Goal: Navigation & Orientation: Find specific page/section

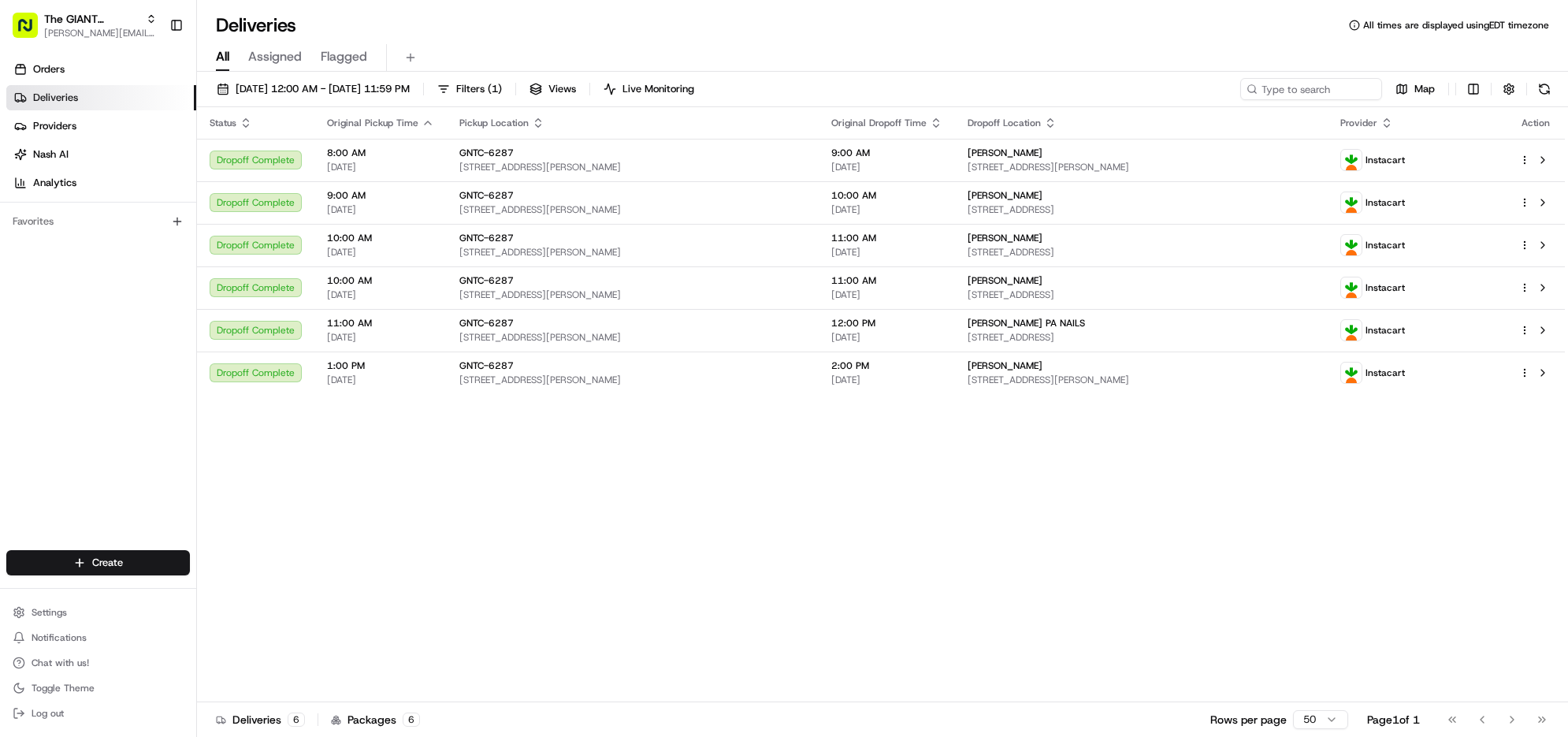
click at [1534, 100] on button at bounding box center [1544, 88] width 22 height 22
click at [75, 678] on button "Toggle Theme" at bounding box center [98, 688] width 184 height 22
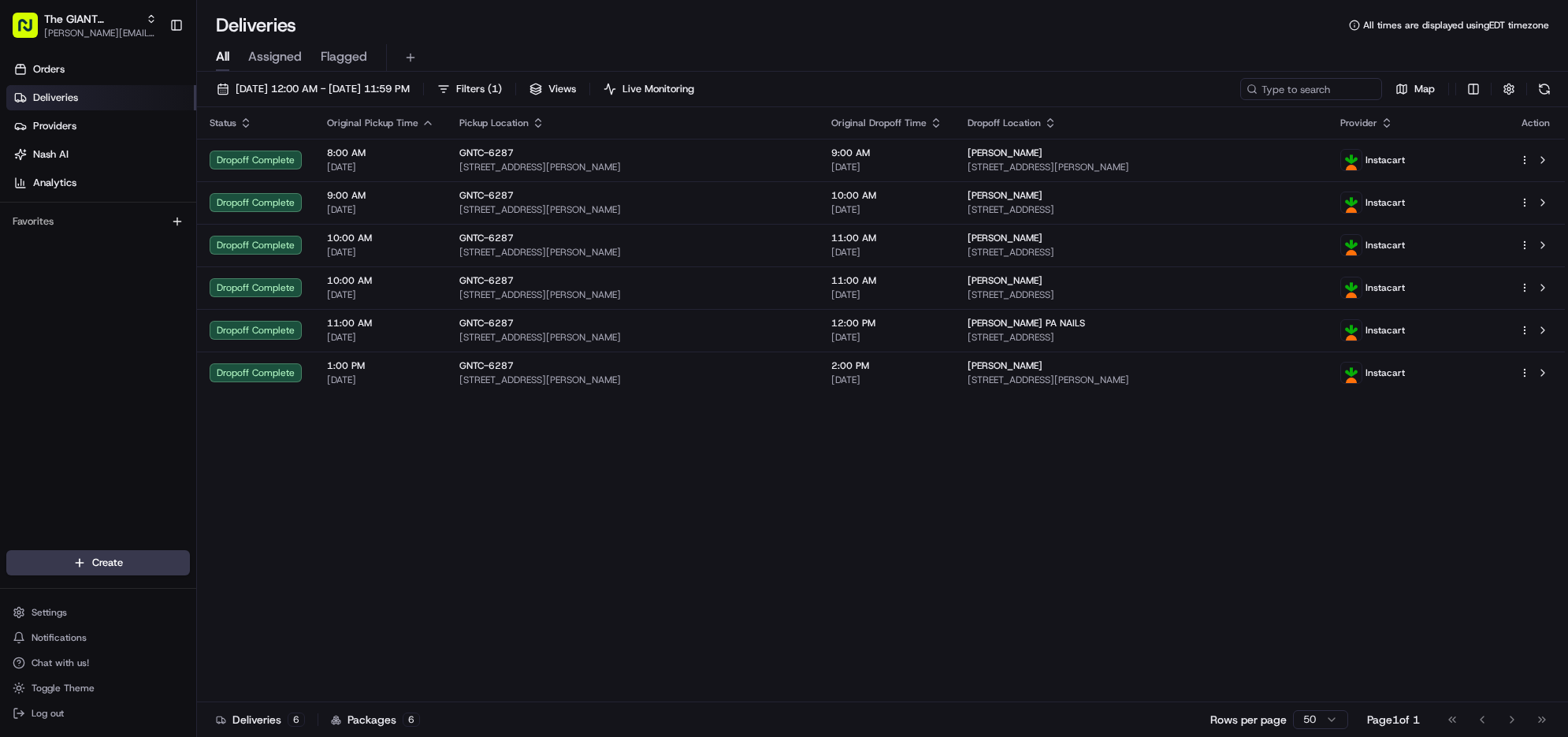
click at [409, 663] on div "Status Original Pickup Time Pickup Location Original Dropoff Time Dropoff Locat…" at bounding box center [880, 404] width 1368 height 595
click at [80, 682] on span "Toggle Theme" at bounding box center [63, 688] width 63 height 12
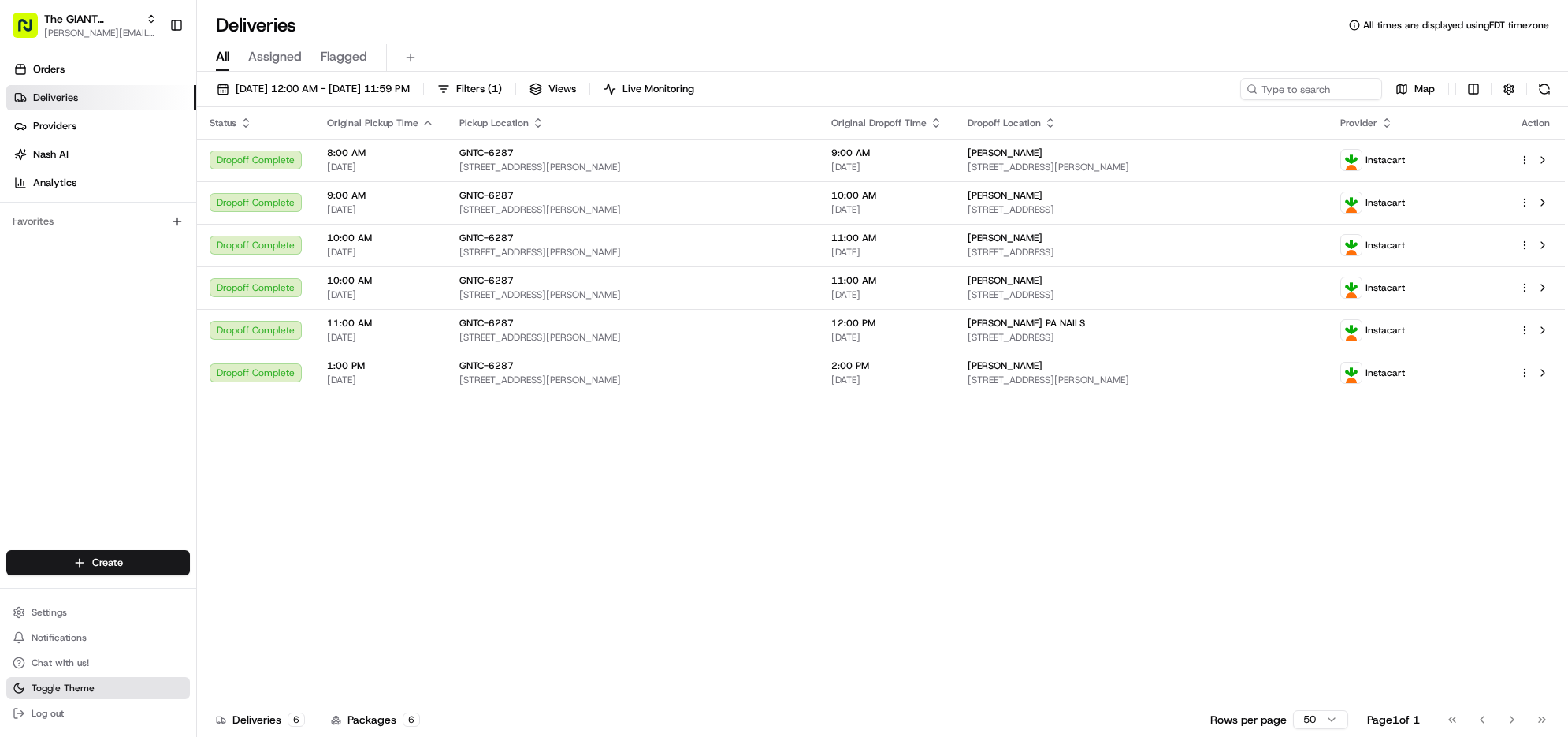
click at [80, 682] on span "Toggle Theme" at bounding box center [63, 688] width 63 height 12
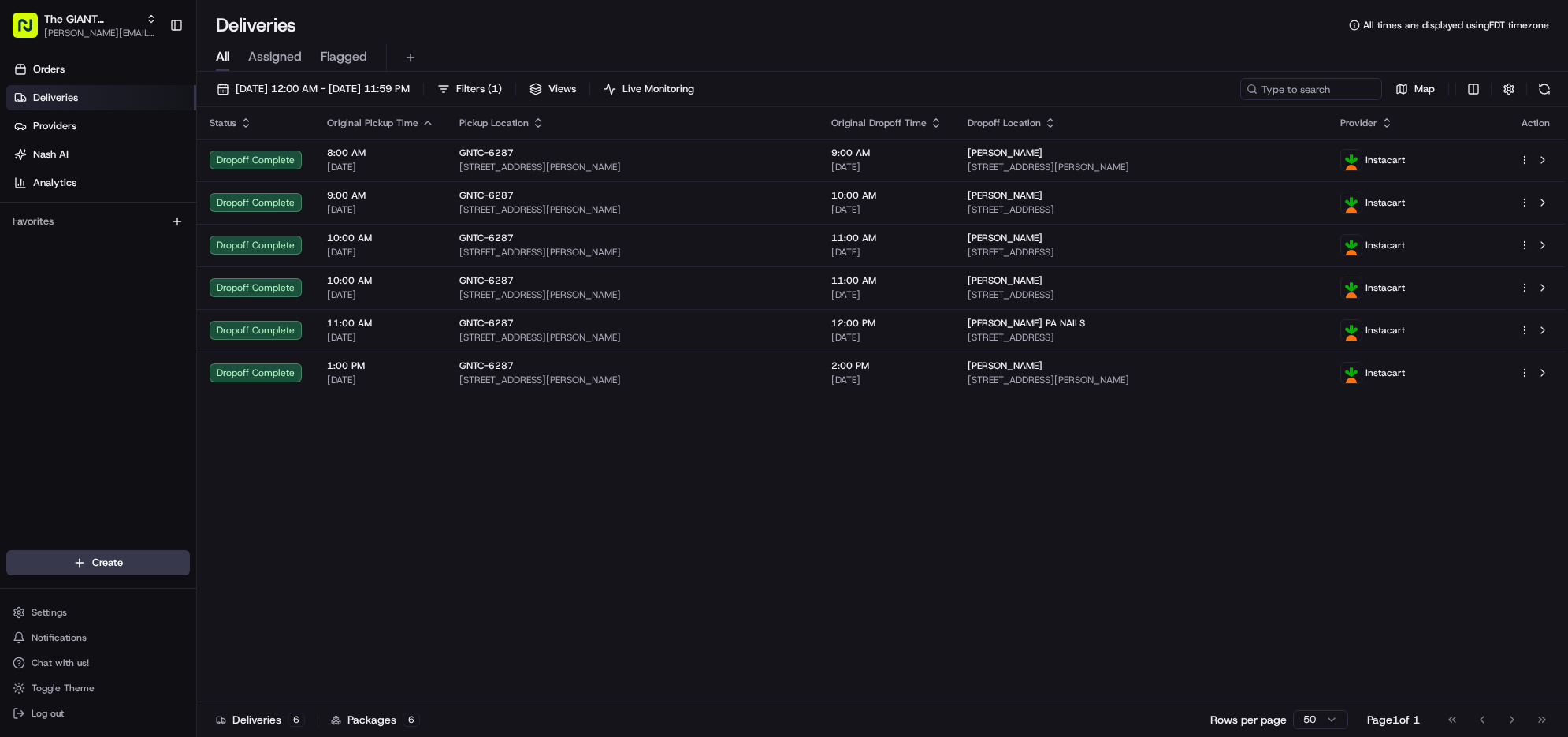
click at [525, 656] on div "Status Original Pickup Time Pickup Location Original Dropoff Time Dropoff Locat…" at bounding box center [880, 404] width 1368 height 595
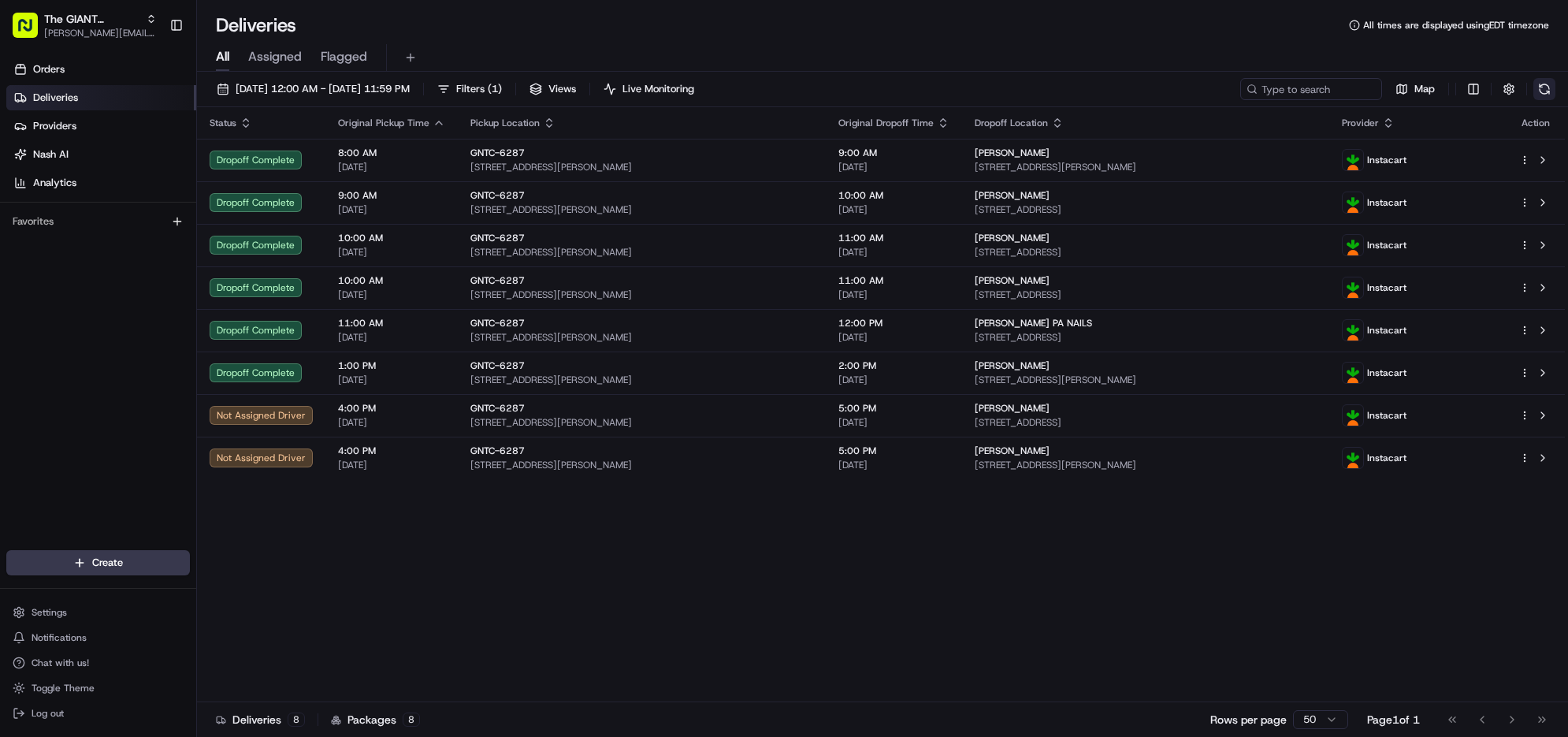
click at [1539, 100] on button at bounding box center [1544, 88] width 22 height 22
